Goal: Task Accomplishment & Management: Complete application form

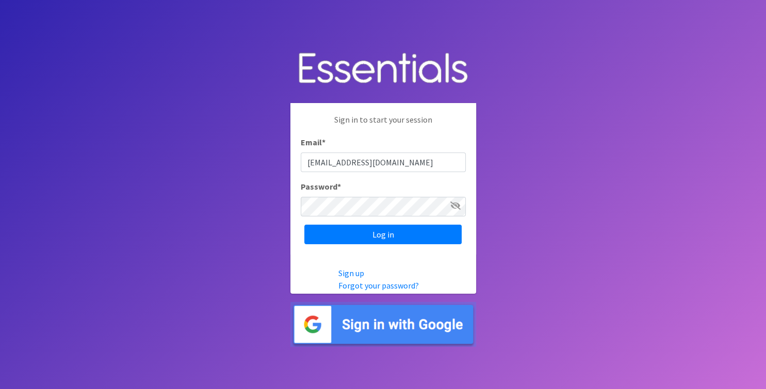
type input "[EMAIL_ADDRESS][DOMAIN_NAME]"
click at [454, 212] on span at bounding box center [455, 206] width 10 height 12
click at [454, 210] on icon at bounding box center [455, 206] width 10 height 8
click at [428, 237] on input "Log in" at bounding box center [382, 235] width 157 height 20
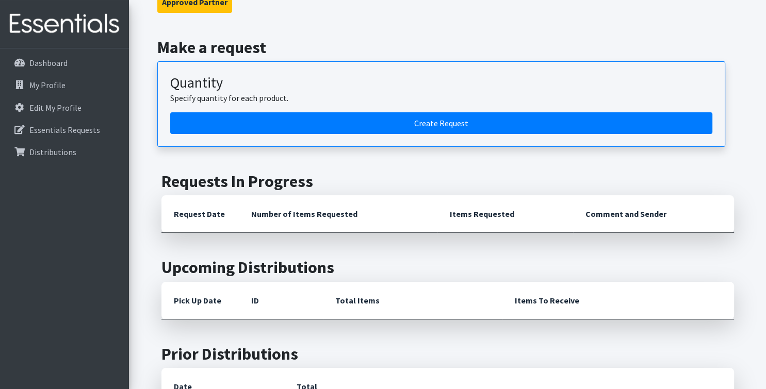
scroll to position [97, 0]
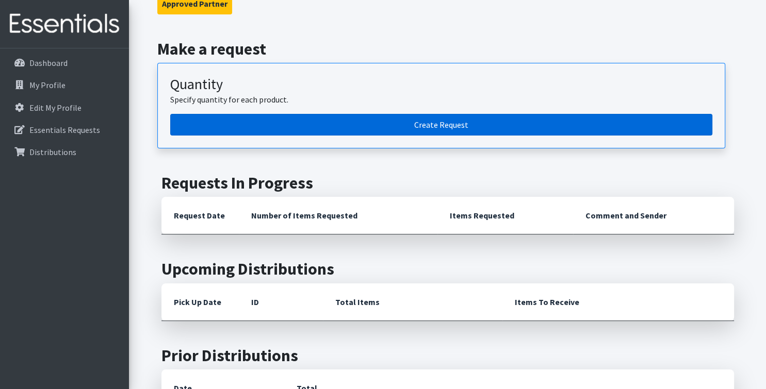
click at [626, 123] on link "Create Request" at bounding box center [441, 125] width 542 height 22
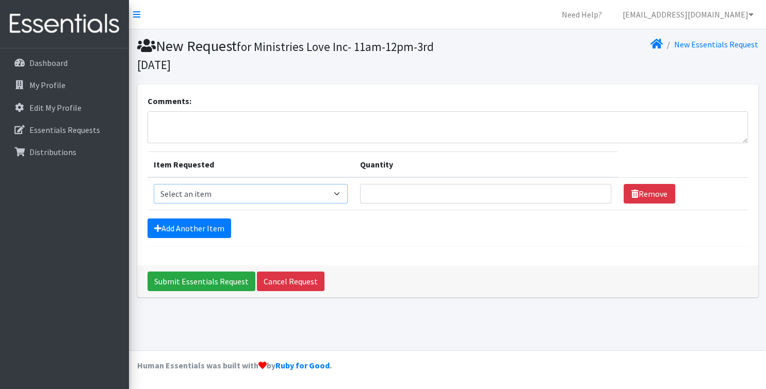
click at [154, 184] on select "Select an item Kids (Newborn) Kids (Size 1) Kids (Size 2) Kids (Size 3) Kids (S…" at bounding box center [251, 194] width 194 height 20
select select "3419"
click option "Kids (Size 6)" at bounding box center [0, 0] width 0 height 0
click at [592, 196] on input "1" at bounding box center [485, 194] width 251 height 20
click at [593, 189] on input "2" at bounding box center [485, 194] width 251 height 20
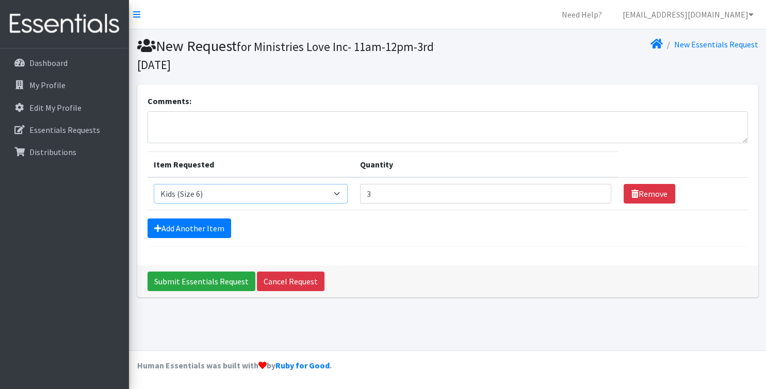
click at [593, 189] on input "3" at bounding box center [485, 194] width 251 height 20
type input "4"
click at [593, 190] on input "4" at bounding box center [485, 194] width 251 height 20
click at [208, 227] on link "Add Another Item" at bounding box center [190, 229] width 84 height 20
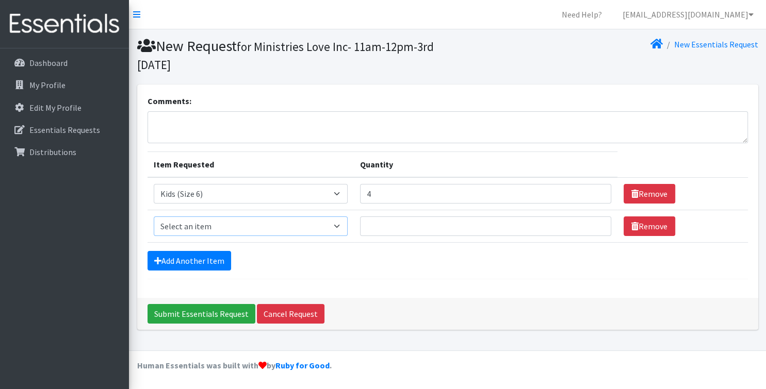
click at [154, 217] on select "Select an item Kids (Newborn) Kids (Size 1) Kids (Size 2) Kids (Size 3) Kids (S…" at bounding box center [251, 227] width 194 height 20
select select "3394"
click option "Kids (Size 4)" at bounding box center [0, 0] width 0 height 0
click at [382, 229] on input "Quantity" at bounding box center [485, 227] width 251 height 20
click at [593, 230] on input "1" at bounding box center [485, 227] width 251 height 20
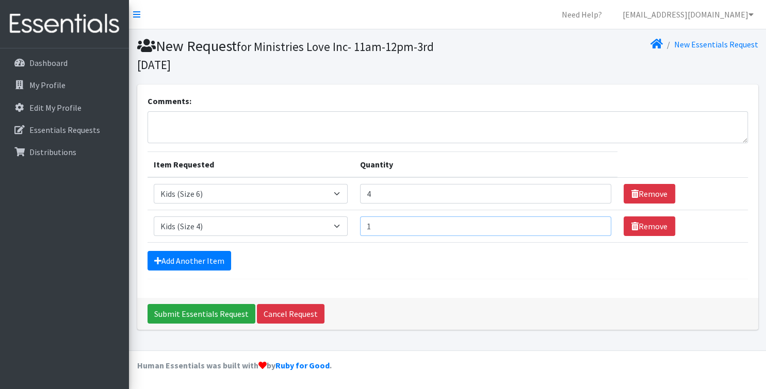
click at [593, 230] on input "1" at bounding box center [485, 227] width 251 height 20
click at [592, 224] on input "2" at bounding box center [485, 227] width 251 height 20
click at [592, 224] on input "3" at bounding box center [485, 227] width 251 height 20
type input "4"
click at [592, 224] on input "4" at bounding box center [485, 227] width 251 height 20
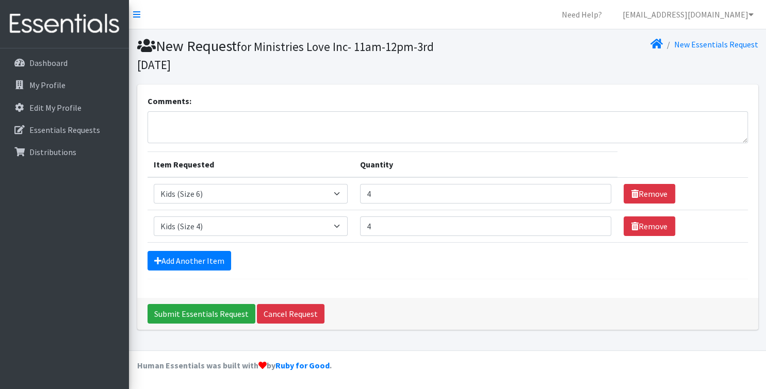
click at [463, 281] on div "Comments: Item Requested Quantity Item Requested Select an item Kids (Newborn) …" at bounding box center [447, 192] width 621 height 214
click at [203, 257] on link "Add Another Item" at bounding box center [190, 261] width 84 height 20
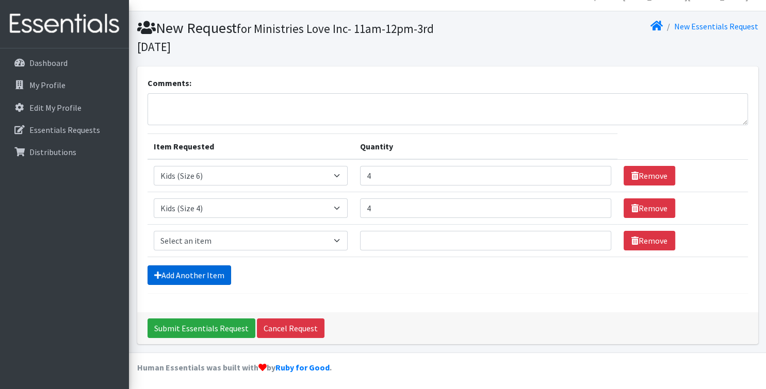
scroll to position [19, 0]
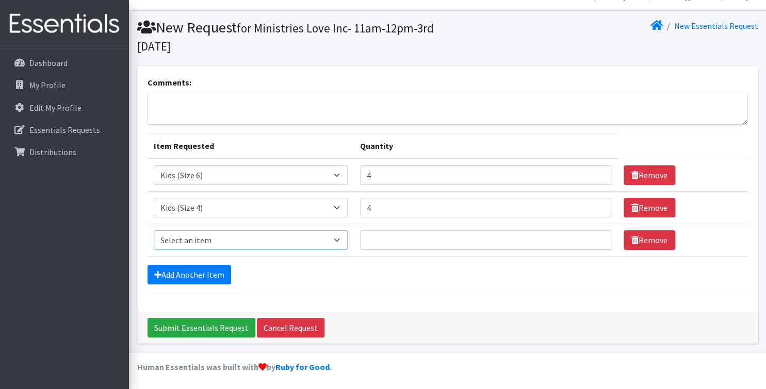
click at [154, 231] on select "Select an item Kids (Newborn) Kids (Size 1) Kids (Size 2) Kids (Size 3) Kids (S…" at bounding box center [251, 241] width 194 height 20
click option "Kids (Size 6)" at bounding box center [0, 0] width 0 height 0
click at [154, 231] on select "Select an item Kids (Newborn) Kids (Size 1) Kids (Size 2) Kids (Size 3) Kids (S…" at bounding box center [251, 241] width 194 height 20
select select "3415"
click option "Kids Pull-Ups (2T-3T)" at bounding box center [0, 0] width 0 height 0
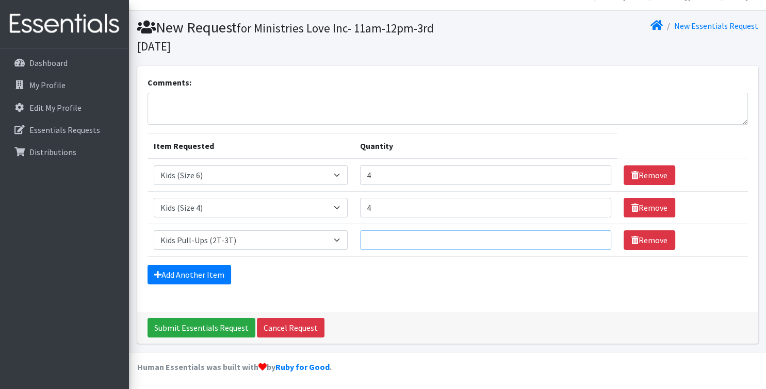
click at [393, 240] on input "Quantity" at bounding box center [485, 241] width 251 height 20
click at [594, 242] on input "1" at bounding box center [485, 241] width 251 height 20
click at [593, 239] on input "2" at bounding box center [485, 241] width 251 height 20
click at [593, 239] on input "3" at bounding box center [485, 241] width 251 height 20
type input "4"
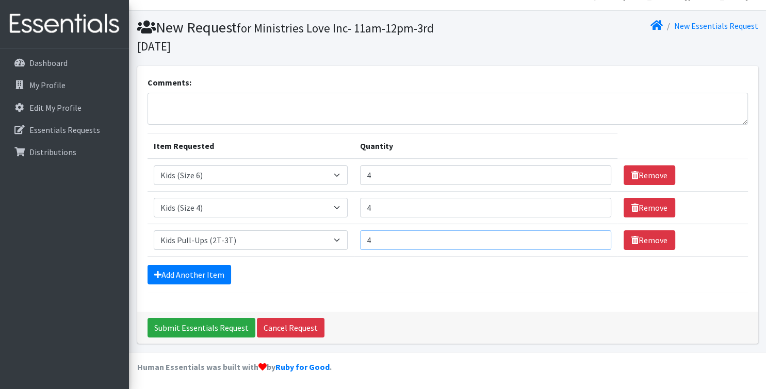
click at [593, 239] on input "4" at bounding box center [485, 241] width 251 height 20
click at [211, 273] on link "Add Another Item" at bounding box center [190, 275] width 84 height 20
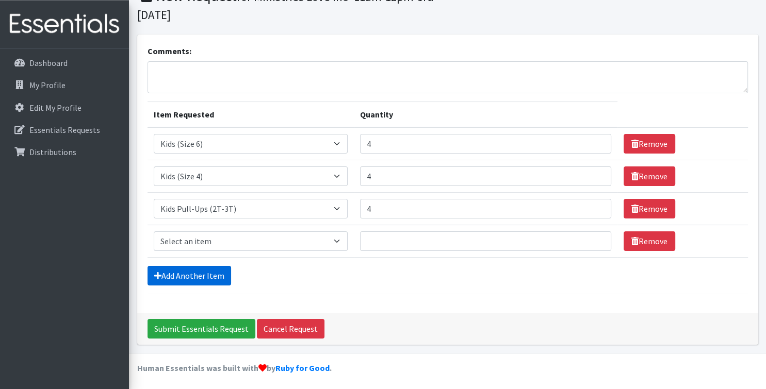
scroll to position [51, 0]
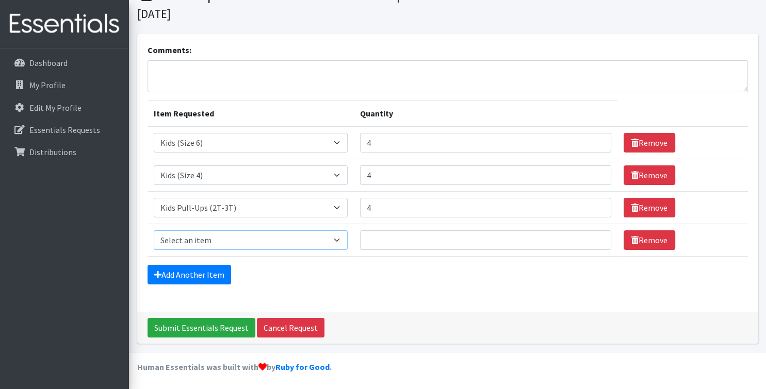
click at [154, 231] on select "Select an item Kids (Newborn) Kids (Size 1) Kids (Size 2) Kids (Size 3) Kids (S…" at bounding box center [251, 241] width 194 height 20
select select "3393"
click option "Kids (Size 3)" at bounding box center [0, 0] width 0 height 0
click at [592, 236] on input "1" at bounding box center [485, 241] width 251 height 20
click at [592, 236] on input "2" at bounding box center [485, 241] width 251 height 20
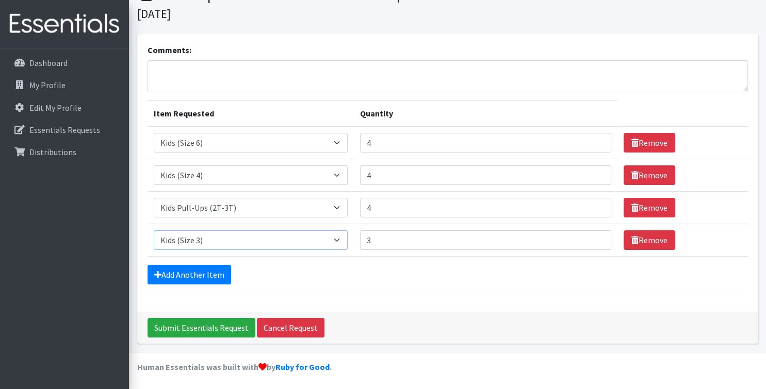
type input "3"
click at [592, 236] on input "3" at bounding box center [485, 241] width 251 height 20
click at [205, 271] on link "Add Another Item" at bounding box center [190, 275] width 84 height 20
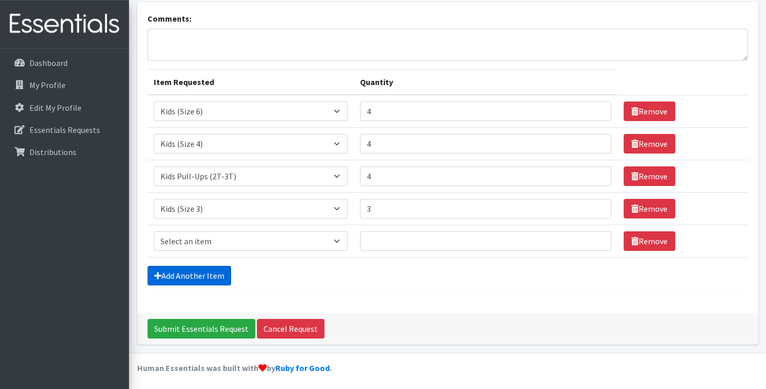
scroll to position [83, 0]
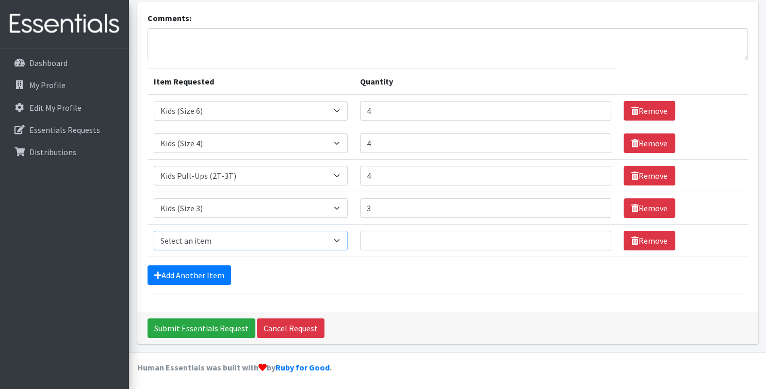
click at [154, 231] on select "Select an item Kids (Newborn) Kids (Size 1) Kids (Size 2) Kids (Size 3) Kids (S…" at bounding box center [251, 241] width 194 height 20
select select "3408"
click option "Kids Pull-Ups (4T-5T)" at bounding box center [0, 0] width 0 height 0
click at [584, 241] on input "Quantity" at bounding box center [485, 241] width 251 height 20
click at [591, 236] on input "1" at bounding box center [485, 241] width 251 height 20
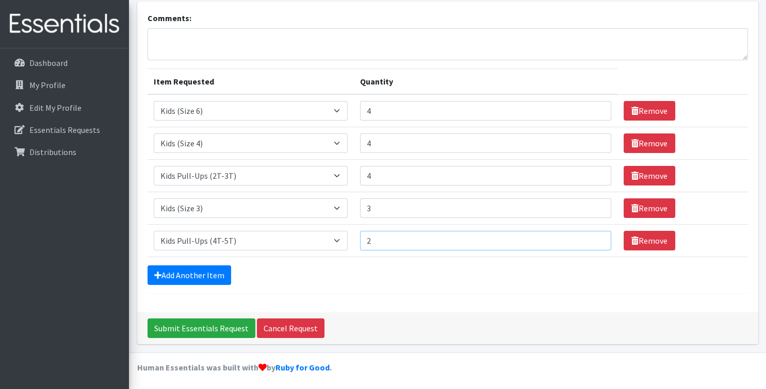
click at [591, 236] on input "2" at bounding box center [485, 241] width 251 height 20
click at [591, 236] on input "3" at bounding box center [485, 241] width 251 height 20
type input "4"
click at [591, 236] on input "4" at bounding box center [485, 241] width 251 height 20
type input "4"
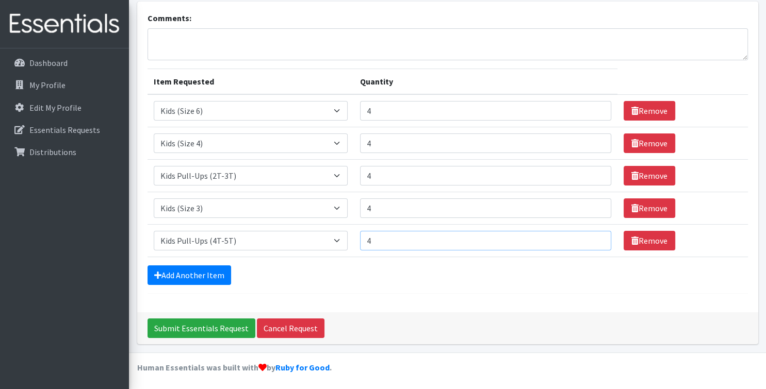
click at [592, 205] on input "4" at bounding box center [485, 209] width 251 height 20
click at [211, 274] on link "Add Another Item" at bounding box center [190, 276] width 84 height 20
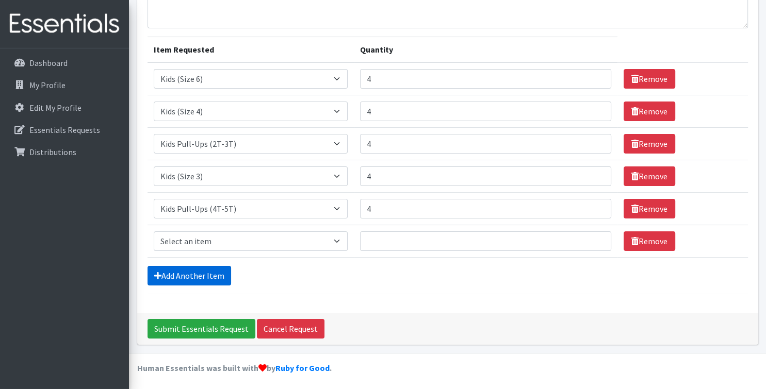
scroll to position [116, 0]
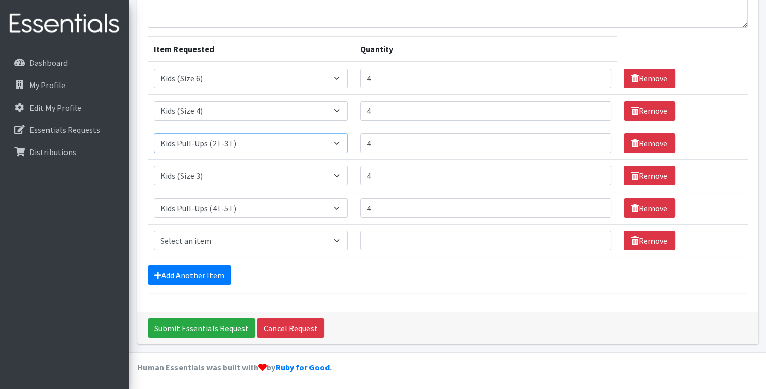
click at [154, 134] on select "Select an item Kids (Newborn) Kids (Size 1) Kids (Size 2) Kids (Size 3) Kids (S…" at bounding box center [251, 144] width 194 height 20
select select "3393"
click option "Kids (Size 3)" at bounding box center [0, 0] width 0 height 0
click at [216, 271] on link "Add Another Item" at bounding box center [190, 276] width 84 height 20
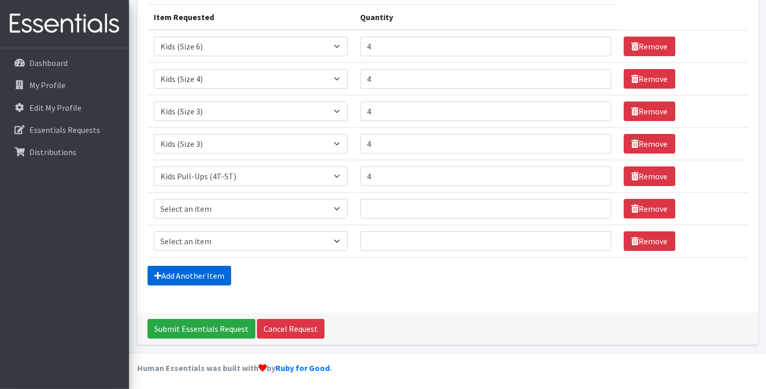
scroll to position [148, 0]
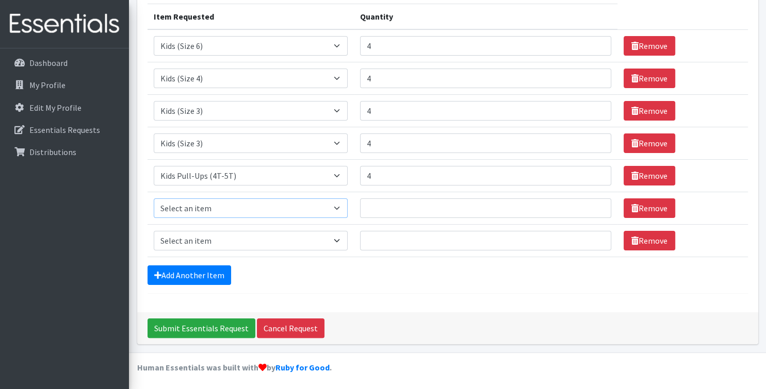
click at [154, 199] on select "Select an item Kids (Newborn) Kids (Size 1) Kids (Size 2) Kids (Size 3) Kids (S…" at bounding box center [251, 209] width 194 height 20
select select "3400"
click option "Kids (Newborn)" at bounding box center [0, 0] width 0 height 0
click at [593, 210] on input "1" at bounding box center [485, 209] width 251 height 20
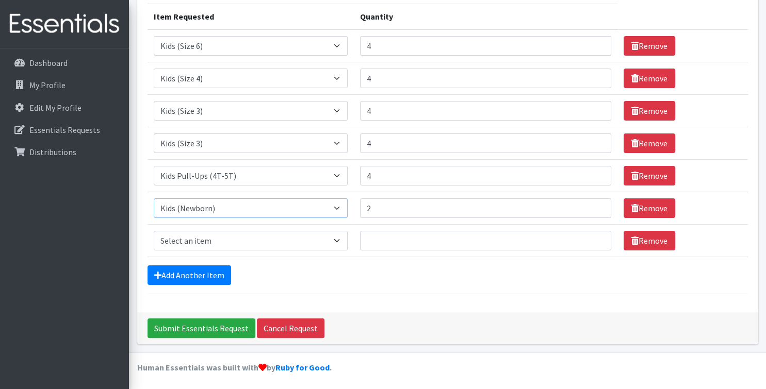
click at [594, 204] on input "2" at bounding box center [485, 209] width 251 height 20
click at [594, 204] on input "3" at bounding box center [485, 209] width 251 height 20
type input "4"
click at [594, 204] on input "4" at bounding box center [485, 209] width 251 height 20
click at [154, 231] on select "Select an item Kids (Newborn) Kids (Size 1) Kids (Size 2) Kids (Size 3) Kids (S…" at bounding box center [251, 241] width 194 height 20
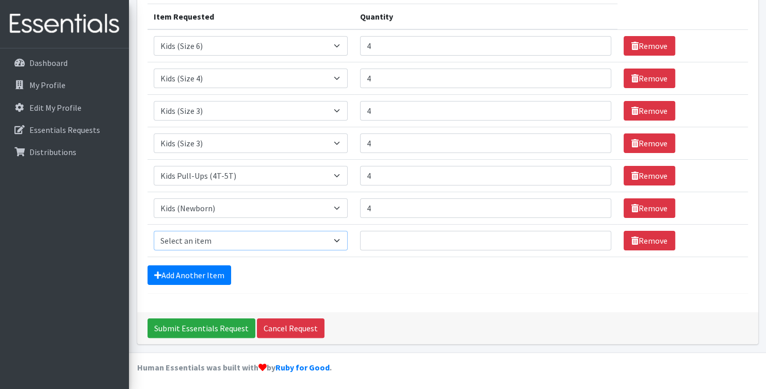
select select "3420"
click option "Kids (Size 2)" at bounding box center [0, 0] width 0 height 0
click at [384, 242] on input "Quantity" at bounding box center [485, 241] width 251 height 20
type input "3"
click at [407, 207] on input "4" at bounding box center [485, 209] width 251 height 20
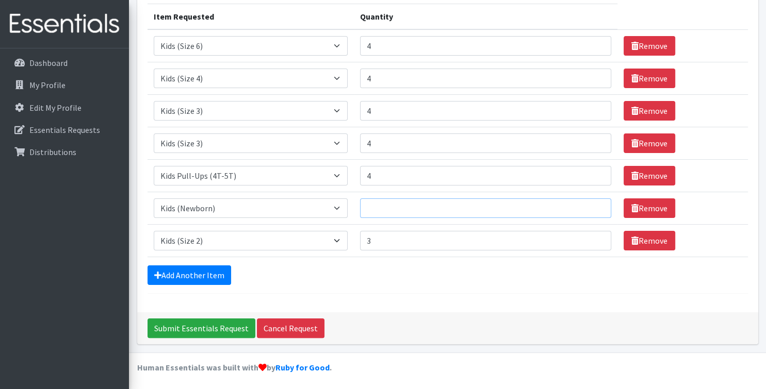
type input "1"
click at [383, 210] on input "1" at bounding box center [485, 209] width 251 height 20
type input "2"
click at [402, 276] on div "Add Another Item" at bounding box center [448, 276] width 600 height 20
click at [196, 277] on link "Add Another Item" at bounding box center [190, 276] width 84 height 20
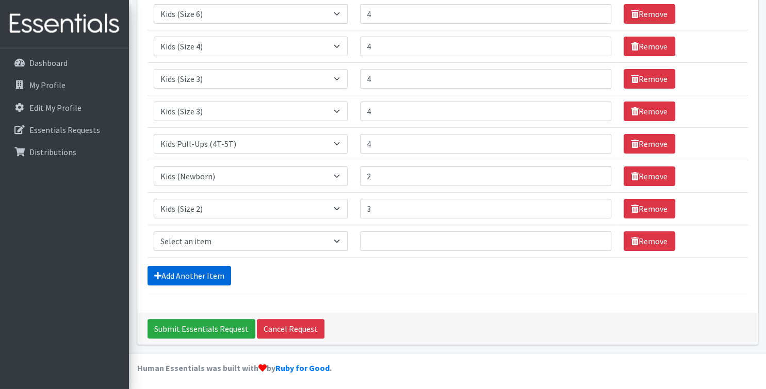
scroll to position [181, 0]
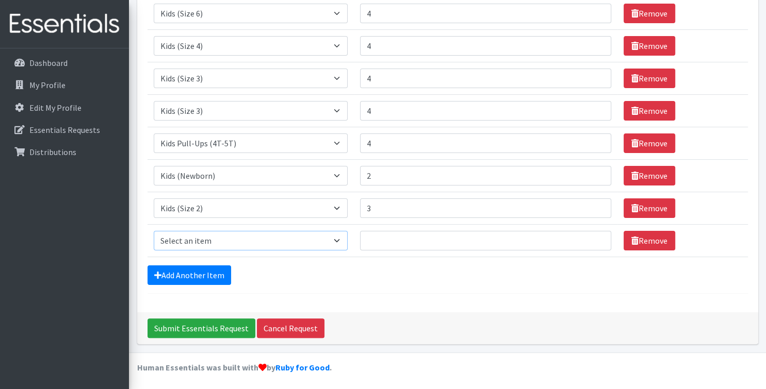
click at [154, 231] on select "Select an item Kids (Newborn) Kids (Size 1) Kids (Size 2) Kids (Size 3) Kids (S…" at bounding box center [251, 241] width 194 height 20
select select "3418"
click option "Wipes (Baby)" at bounding box center [0, 0] width 0 height 0
click at [397, 243] on input "Quantity" at bounding box center [485, 241] width 251 height 20
type input "8"
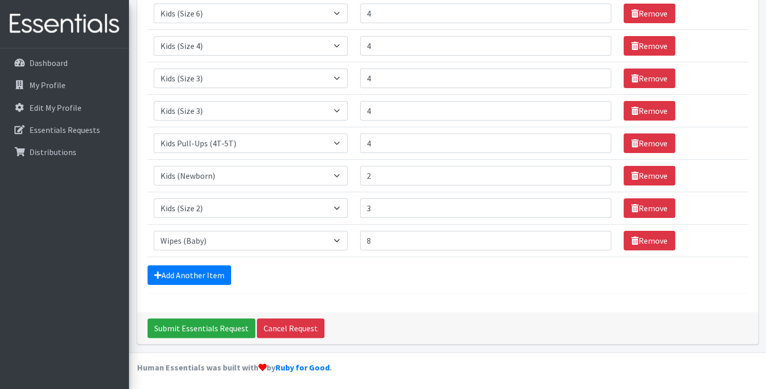
click at [428, 292] on form "Comments: Item Requested Quantity Item Requested Select an item Kids (Newborn) …" at bounding box center [448, 104] width 600 height 380
click at [217, 327] on input "Submit Essentials Request" at bounding box center [202, 329] width 108 height 20
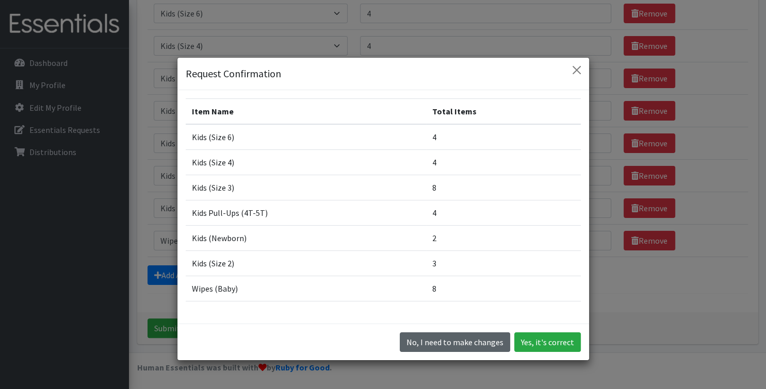
click at [445, 344] on button "No, I need to make changes" at bounding box center [455, 343] width 110 height 20
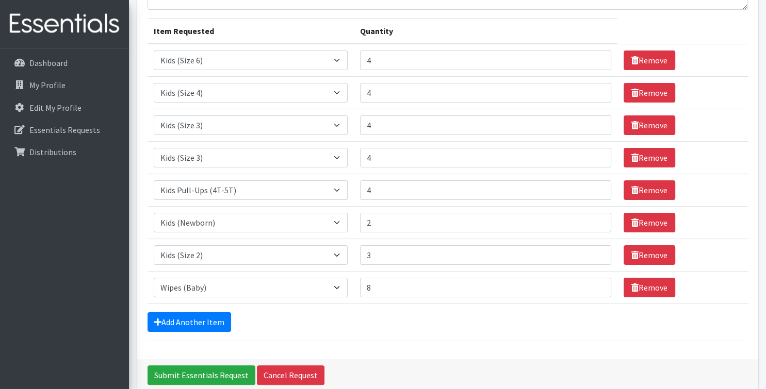
scroll to position [130, 0]
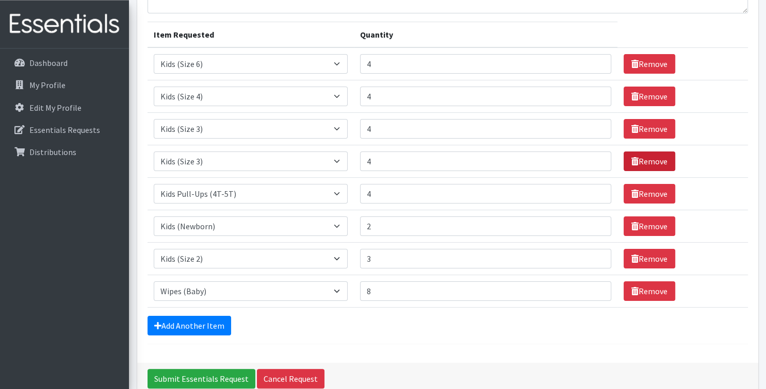
click at [637, 159] on link "Remove" at bounding box center [650, 162] width 52 height 20
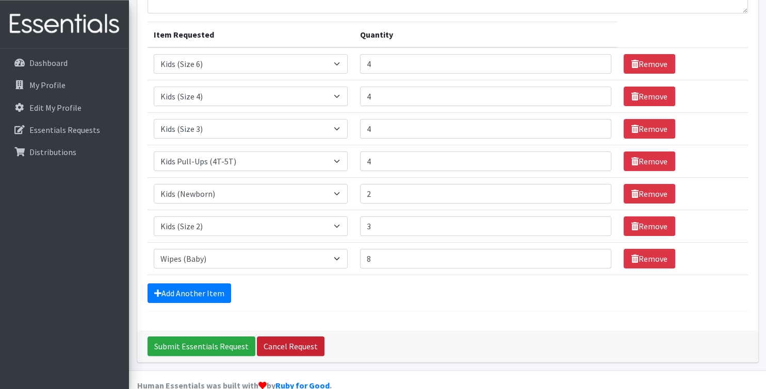
click at [306, 349] on link "Cancel Request" at bounding box center [291, 347] width 68 height 20
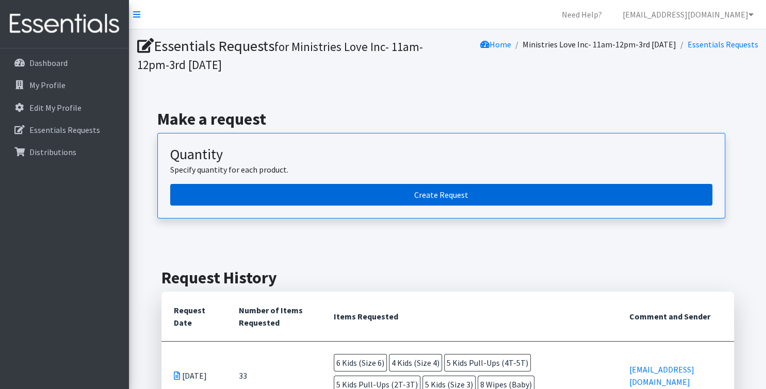
click at [493, 200] on link "Create Request" at bounding box center [441, 195] width 542 height 22
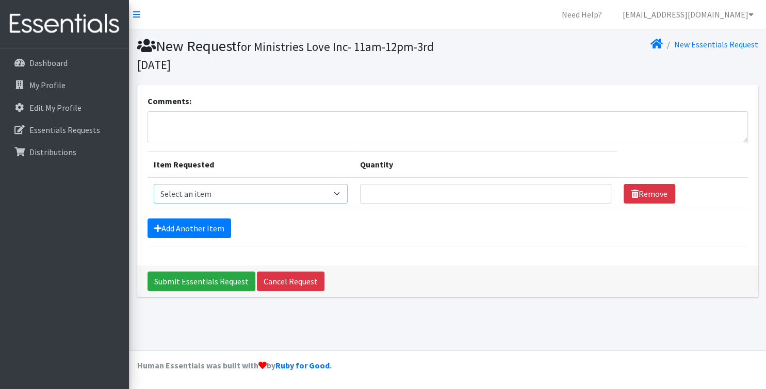
click at [154, 184] on select "Select an item Kids (Newborn) Kids (Size 1) Kids (Size 2) Kids (Size 3) Kids (S…" at bounding box center [251, 194] width 194 height 20
select select "3400"
click option "Kids (Newborn)" at bounding box center [0, 0] width 0 height 0
type input "1"
click at [593, 195] on input "1" at bounding box center [485, 194] width 251 height 20
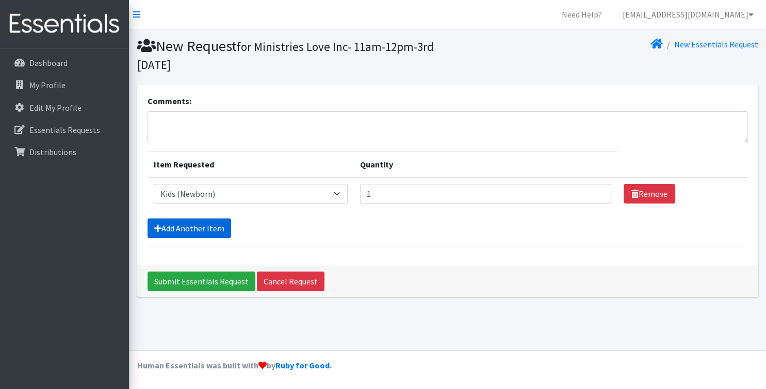
click at [222, 228] on link "Add Another Item" at bounding box center [190, 229] width 84 height 20
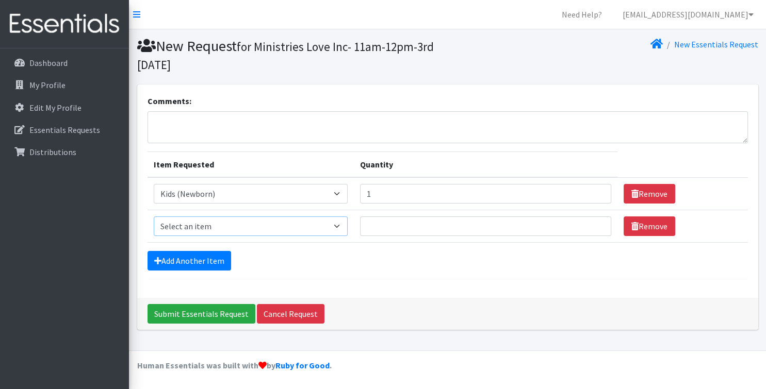
click at [154, 217] on select "Select an item Kids (Newborn) Kids (Size 1) Kids (Size 2) Kids (Size 3) Kids (S…" at bounding box center [251, 227] width 194 height 20
select select "3420"
click option "Kids (Size 2)" at bounding box center [0, 0] width 0 height 0
click at [594, 224] on input "1" at bounding box center [485, 227] width 251 height 20
click at [594, 224] on input "2" at bounding box center [485, 227] width 251 height 20
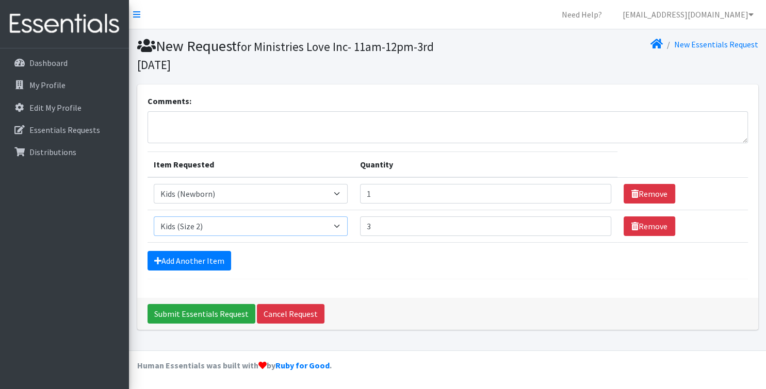
type input "3"
click at [594, 224] on input "3" at bounding box center [485, 227] width 251 height 20
click at [214, 259] on link "Add Another Item" at bounding box center [190, 261] width 84 height 20
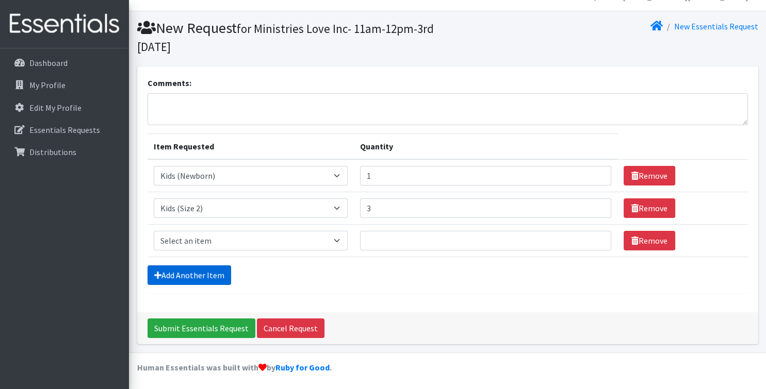
scroll to position [19, 0]
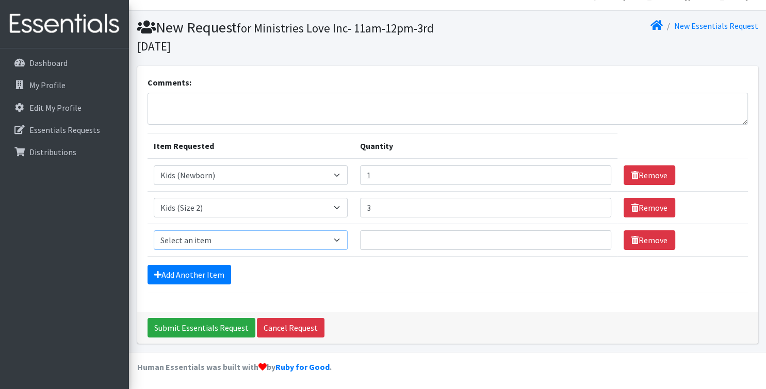
click at [154, 231] on select "Select an item Kids (Newborn) Kids (Size 1) Kids (Size 2) Kids (Size 3) Kids (S…" at bounding box center [251, 241] width 194 height 20
select select "3394"
click option "Kids (Size 4)" at bounding box center [0, 0] width 0 height 0
click at [594, 238] on input "1" at bounding box center [485, 241] width 251 height 20
click at [594, 238] on input "2" at bounding box center [485, 241] width 251 height 20
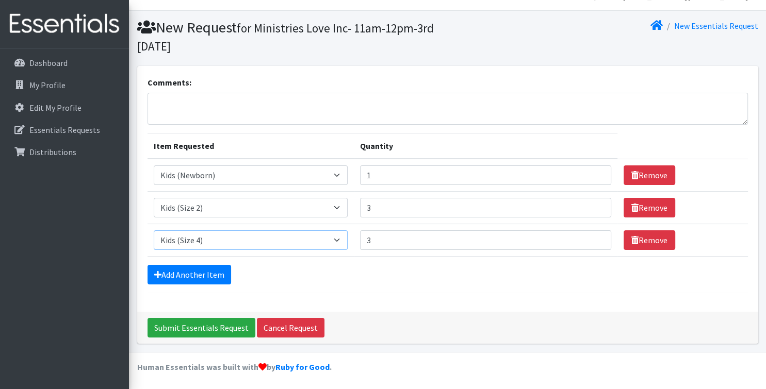
click at [594, 238] on input "3" at bounding box center [485, 241] width 251 height 20
type input "4"
click at [594, 238] on input "4" at bounding box center [485, 241] width 251 height 20
click at [207, 275] on link "Add Another Item" at bounding box center [190, 275] width 84 height 20
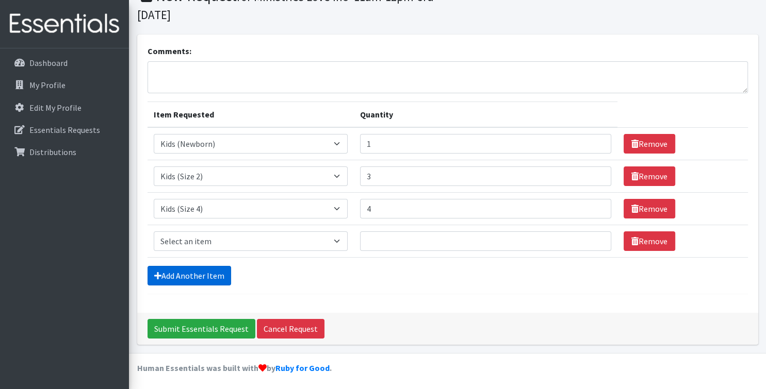
scroll to position [51, 0]
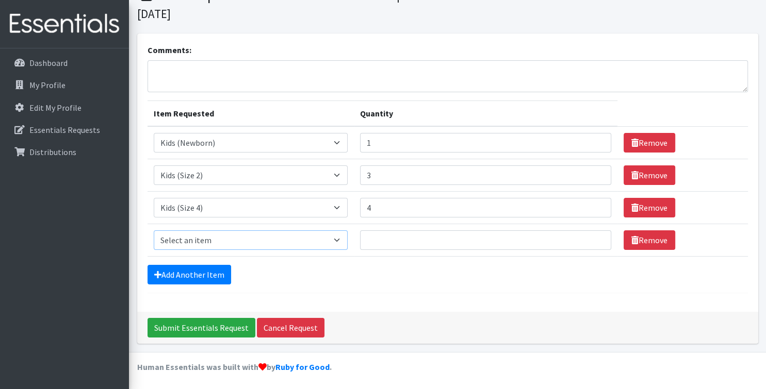
click at [154, 231] on select "Select an item Kids (Newborn) Kids (Size 1) Kids (Size 2) Kids (Size 3) Kids (S…" at bounding box center [251, 241] width 194 height 20
select select "3419"
click option "Kids (Size 6)" at bounding box center [0, 0] width 0 height 0
click at [595, 236] on input "1" at bounding box center [485, 241] width 251 height 20
click at [595, 236] on input "2" at bounding box center [485, 241] width 251 height 20
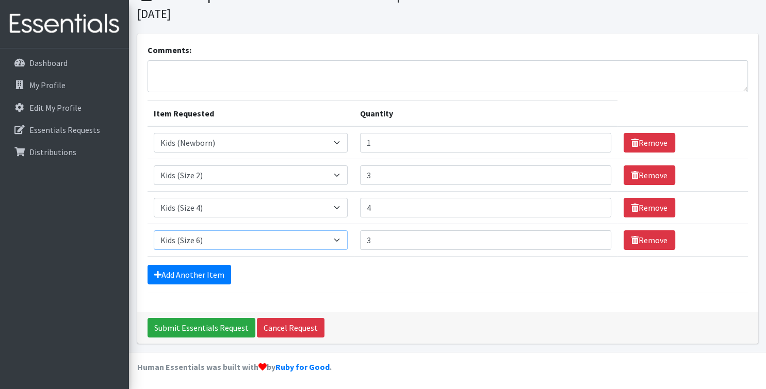
click at [595, 236] on input "3" at bounding box center [485, 241] width 251 height 20
type input "4"
click at [595, 236] on input "4" at bounding box center [485, 241] width 251 height 20
click at [434, 271] on div "Add Another Item" at bounding box center [448, 275] width 600 height 20
click at [184, 269] on link "Add Another Item" at bounding box center [190, 275] width 84 height 20
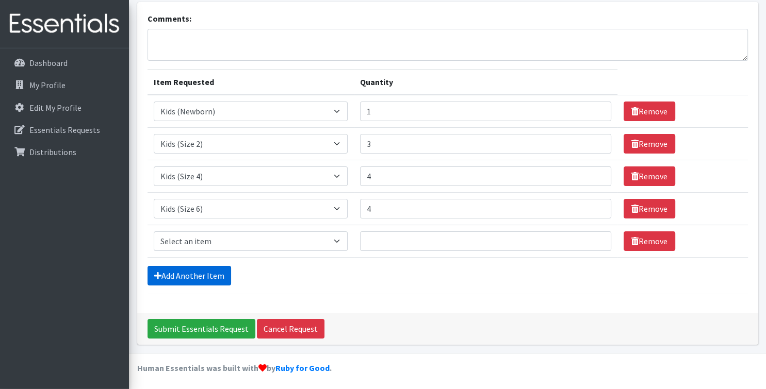
scroll to position [83, 0]
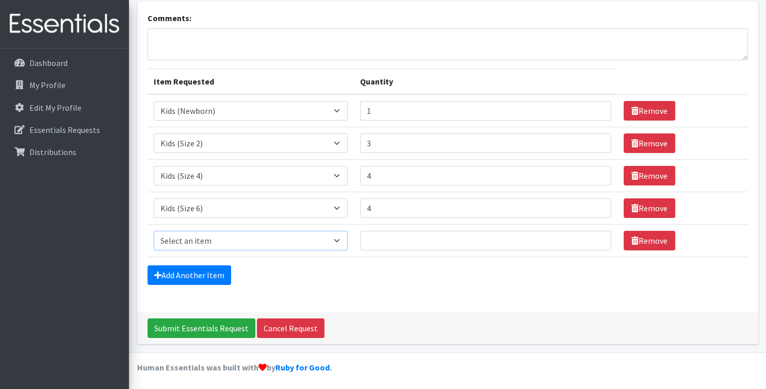
click at [154, 231] on select "Select an item Kids (Newborn) Kids (Size 1) Kids (Size 2) Kids (Size 3) Kids (S…" at bounding box center [251, 241] width 194 height 20
select select "3415"
click option "Kids Pull-Ups (2T-3T)" at bounding box center [0, 0] width 0 height 0
click at [592, 238] on input "1" at bounding box center [485, 241] width 251 height 20
click at [592, 238] on input "2" at bounding box center [485, 241] width 251 height 20
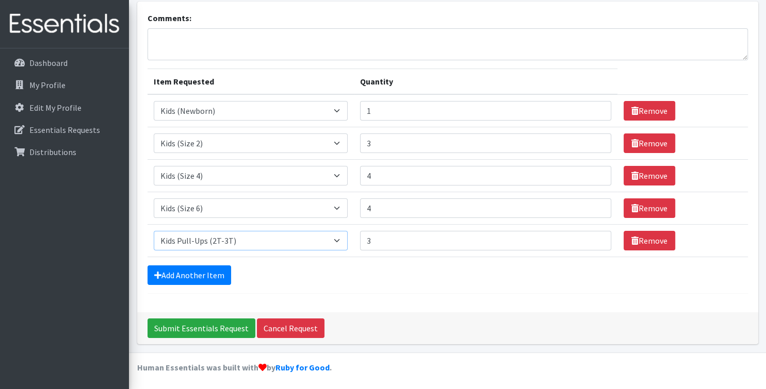
click at [592, 238] on input "3" at bounding box center [485, 241] width 251 height 20
type input "4"
click at [592, 238] on input "4" at bounding box center [485, 241] width 251 height 20
click at [209, 274] on link "Add Another Item" at bounding box center [190, 276] width 84 height 20
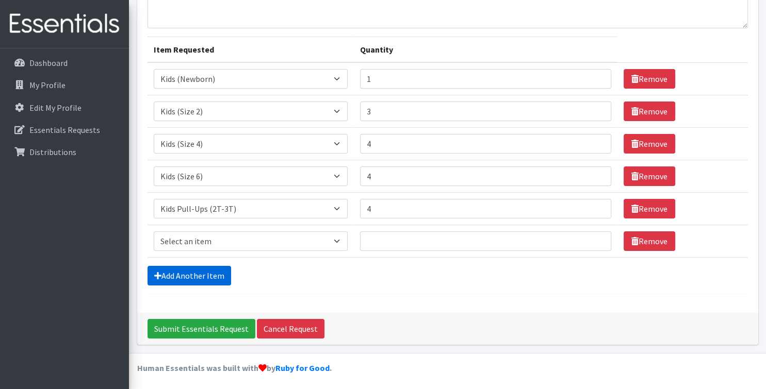
scroll to position [116, 0]
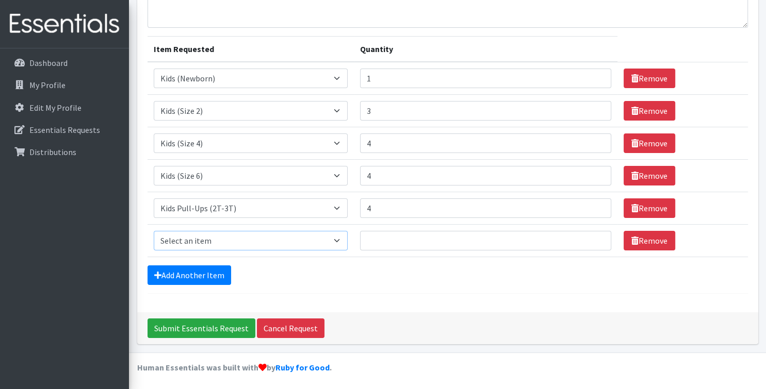
click at [154, 231] on select "Select an item Kids (Newborn) Kids (Size 1) Kids (Size 2) Kids (Size 3) Kids (S…" at bounding box center [251, 241] width 194 height 20
select select "3408"
click option "Kids Pull-Ups (4T-5T)" at bounding box center [0, 0] width 0 height 0
click at [379, 238] on input "Quantity" at bounding box center [485, 241] width 251 height 20
click at [591, 238] on input "1" at bounding box center [485, 241] width 251 height 20
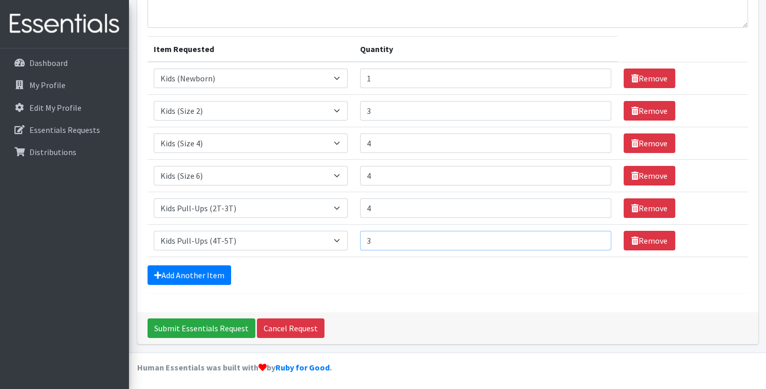
click at [591, 238] on input "3" at bounding box center [485, 241] width 251 height 20
click at [591, 238] on input "4" at bounding box center [485, 241] width 251 height 20
click at [591, 238] on input "5" at bounding box center [485, 241] width 251 height 20
type input "4"
click at [593, 243] on input "4" at bounding box center [485, 241] width 251 height 20
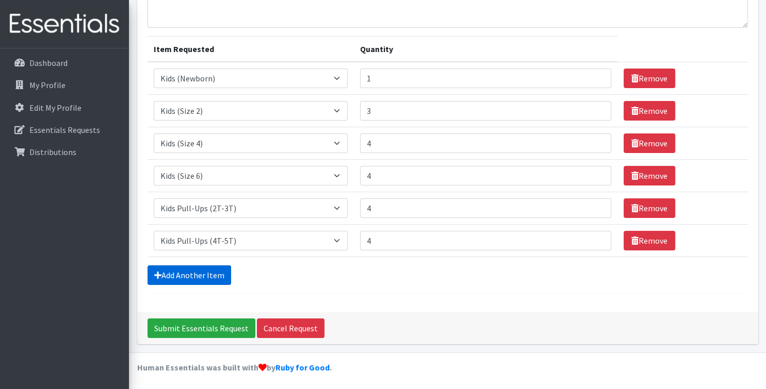
click at [193, 275] on link "Add Another Item" at bounding box center [190, 276] width 84 height 20
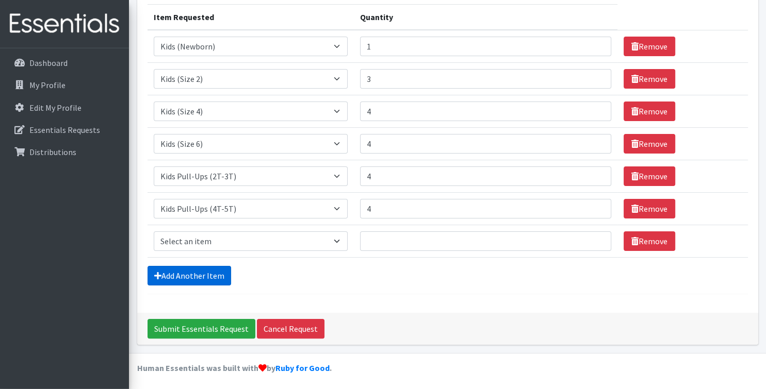
scroll to position [148, 0]
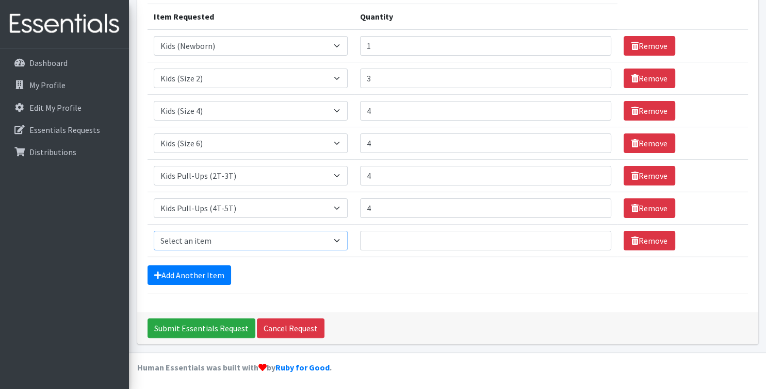
click at [154, 231] on select "Select an item Kids (Newborn) Kids (Size 1) Kids (Size 2) Kids (Size 3) Kids (S…" at bounding box center [251, 241] width 194 height 20
click option "Kids (Size 6)" at bounding box center [0, 0] width 0 height 0
click at [154, 231] on select "Select an item Kids (Newborn) Kids (Size 1) Kids (Size 2) Kids (Size 3) Kids (S…" at bounding box center [251, 241] width 194 height 20
select select "3407"
click option "Kids (Size 5)" at bounding box center [0, 0] width 0 height 0
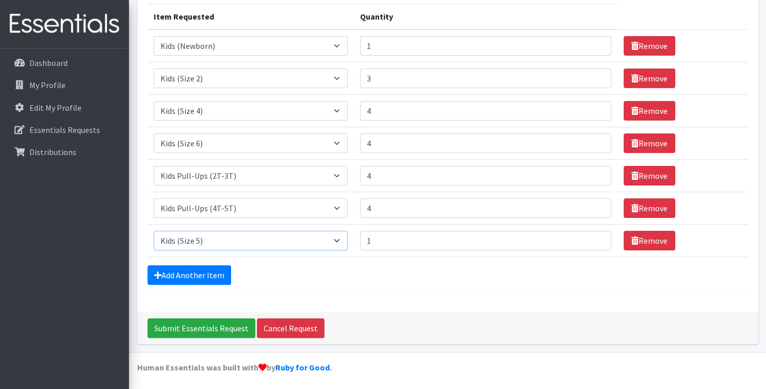
click at [594, 238] on input "1" at bounding box center [485, 241] width 251 height 20
click at [594, 238] on input "2" at bounding box center [485, 241] width 251 height 20
click at [594, 238] on input "3" at bounding box center [485, 241] width 251 height 20
type input "4"
click at [594, 238] on input "4" at bounding box center [485, 241] width 251 height 20
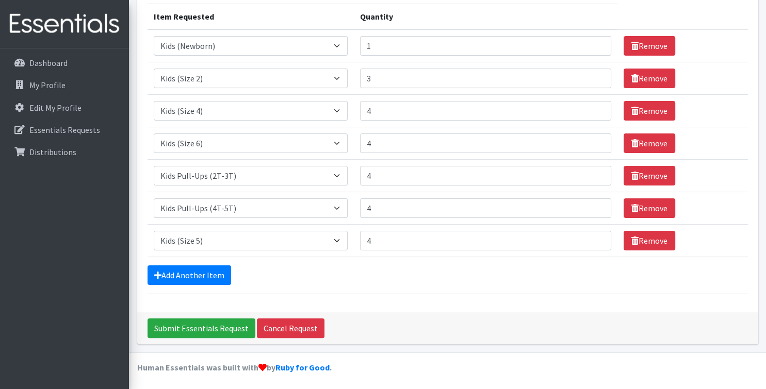
click at [398, 271] on div "Add Another Item" at bounding box center [448, 276] width 600 height 20
type input "2"
click at [594, 45] on input "2" at bounding box center [485, 46] width 251 height 20
click at [191, 272] on link "Add Another Item" at bounding box center [190, 276] width 84 height 20
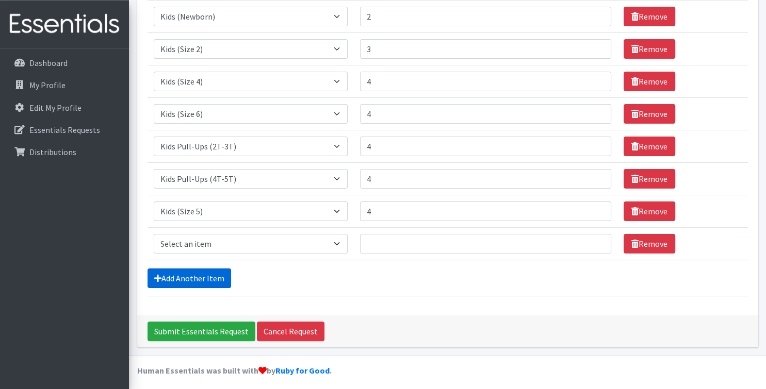
scroll to position [181, 0]
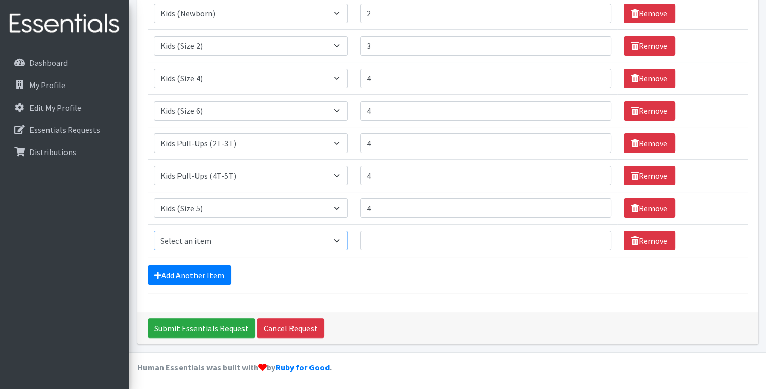
click at [154, 231] on select "Select an item Kids (Newborn) Kids (Size 1) Kids (Size 2) Kids (Size 3) Kids (S…" at bounding box center [251, 241] width 194 height 20
select select "3418"
click option "Wipes (Baby)" at bounding box center [0, 0] width 0 height 0
click at [548, 308] on div "Comments: Item Requested Quantity Item Requested Select an item Kids (Newborn) …" at bounding box center [447, 108] width 621 height 409
click at [208, 327] on input "Submit Essentials Request" at bounding box center [202, 329] width 108 height 20
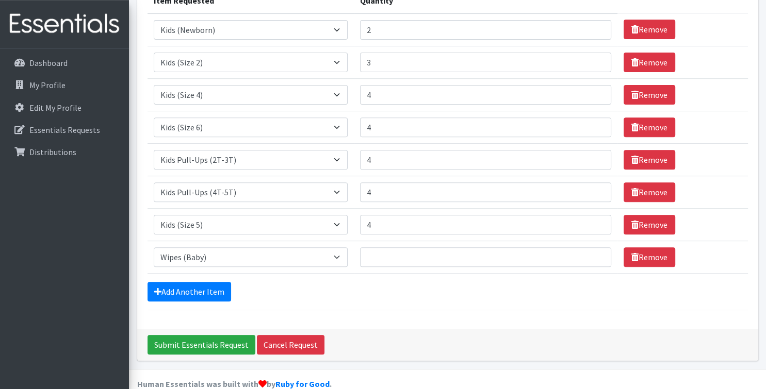
scroll to position [376, 0]
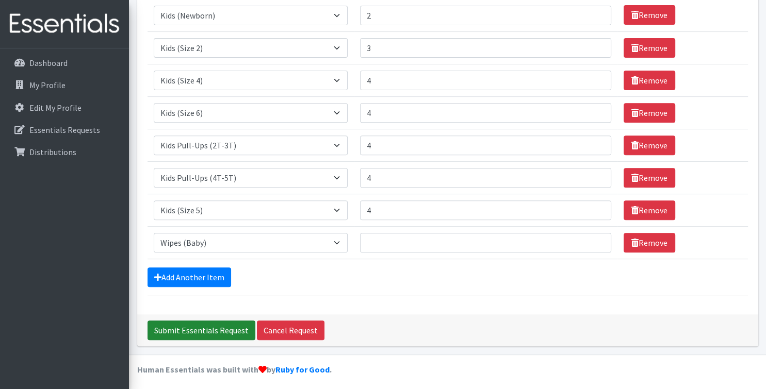
click at [209, 329] on input "Submit Essentials Request" at bounding box center [202, 331] width 108 height 20
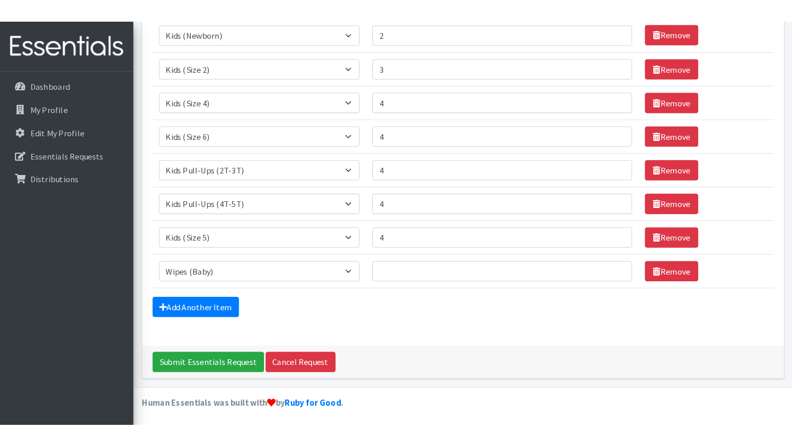
scroll to position [321, 0]
